Goal: Task Accomplishment & Management: Complete application form

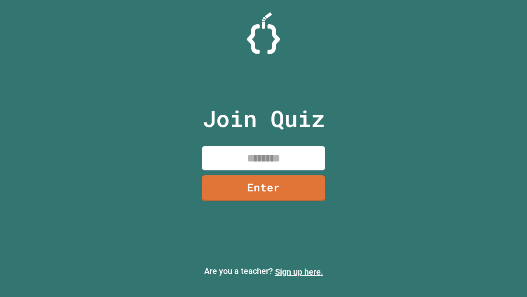
click at [299, 271] on link "Sign up here." at bounding box center [299, 272] width 48 height 10
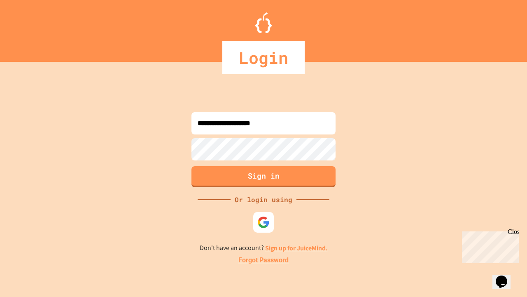
type input "**********"
